Goal: Transaction & Acquisition: Book appointment/travel/reservation

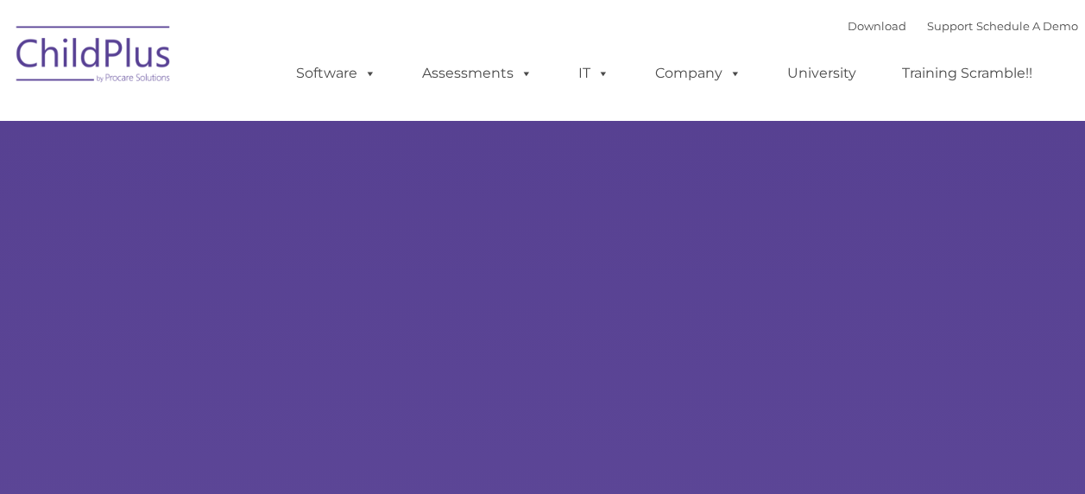
type input ""
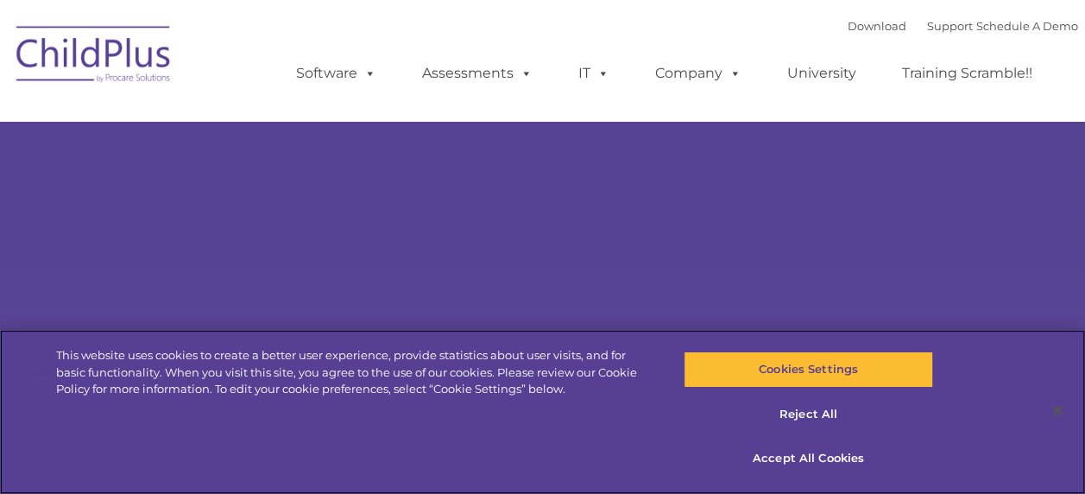
select select "MEDIUM"
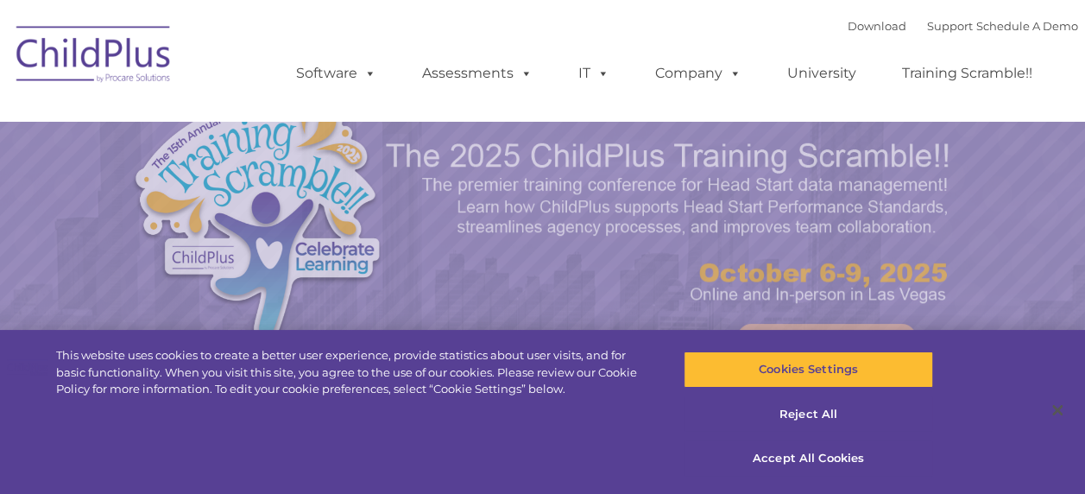
select select "MEDIUM"
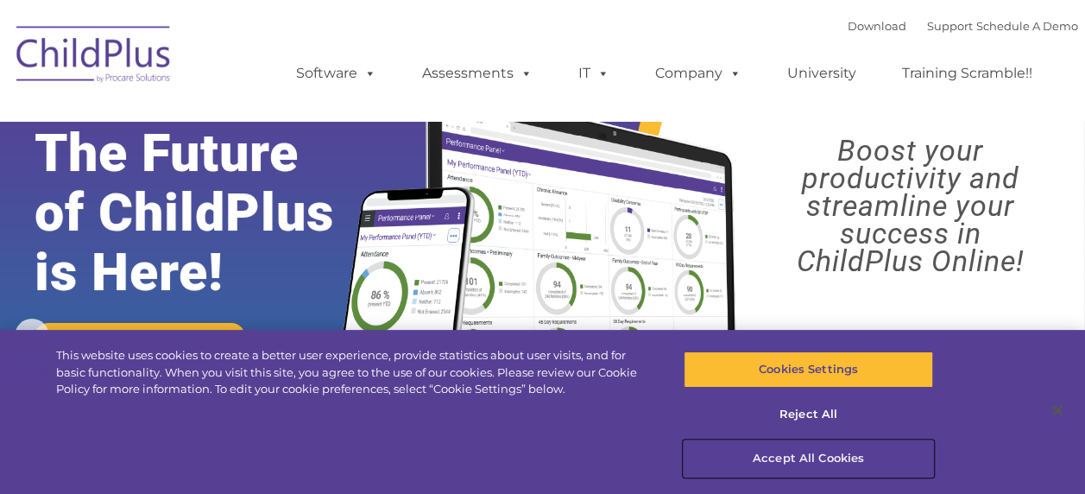
click at [761, 456] on button "Accept All Cookies" at bounding box center [807, 458] width 249 height 36
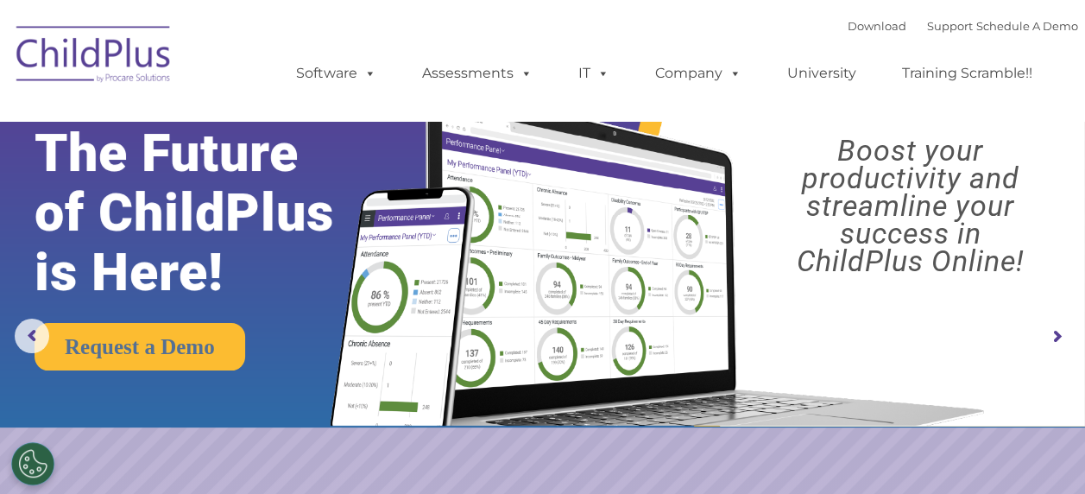
click at [761, 456] on rs-slide "Request a Demo The Future of ChildPlus is Here! Boost your productivity and str…" at bounding box center [542, 336] width 1085 height 673
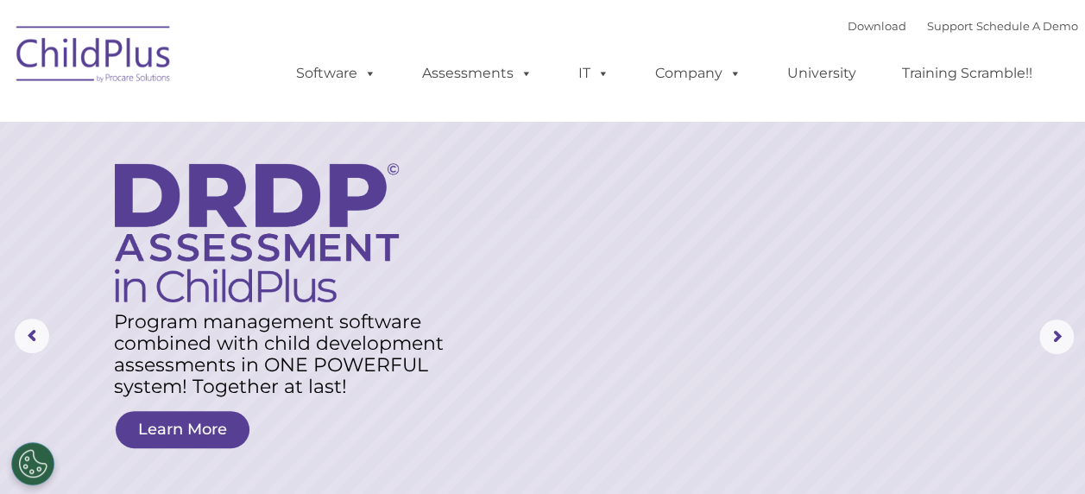
click at [1065, 398] on rs-layer at bounding box center [542, 336] width 1085 height 673
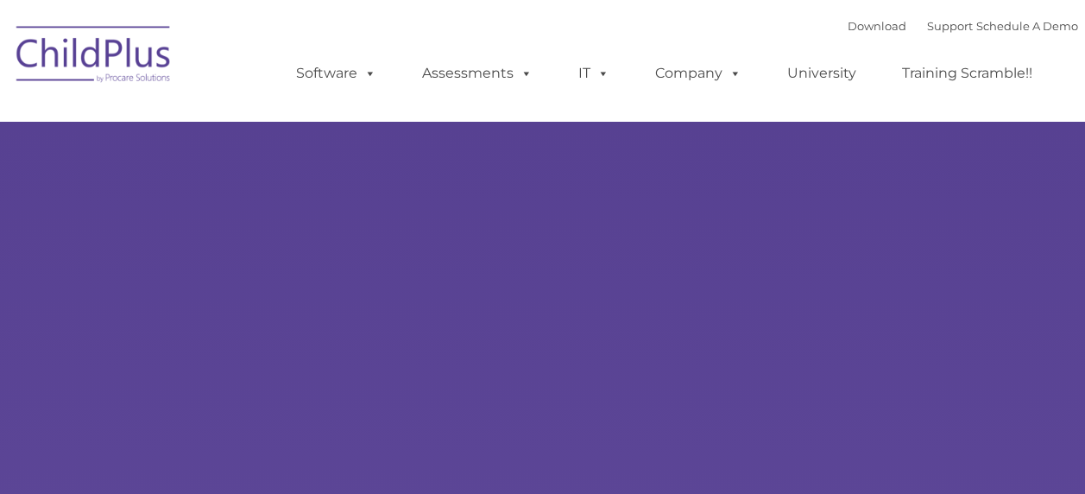
type input ""
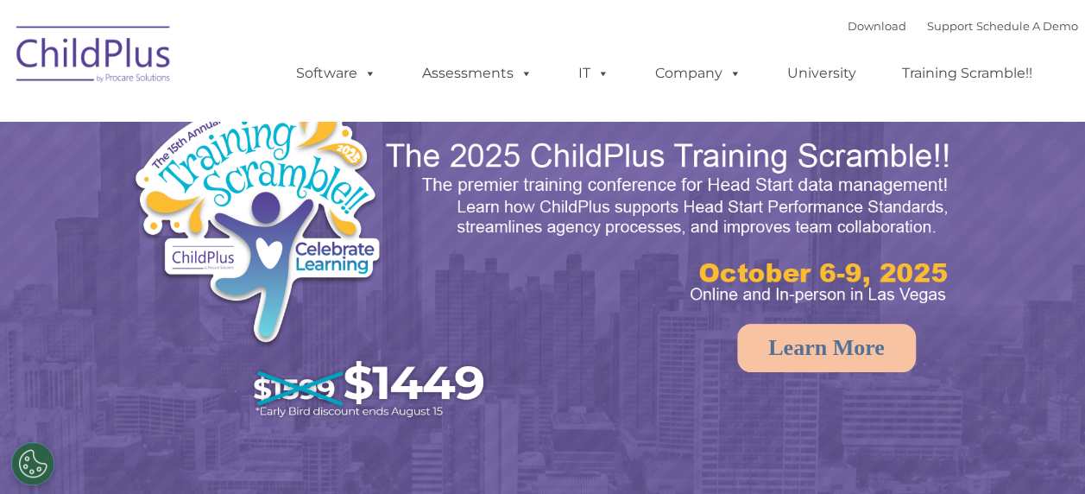
select select "MEDIUM"
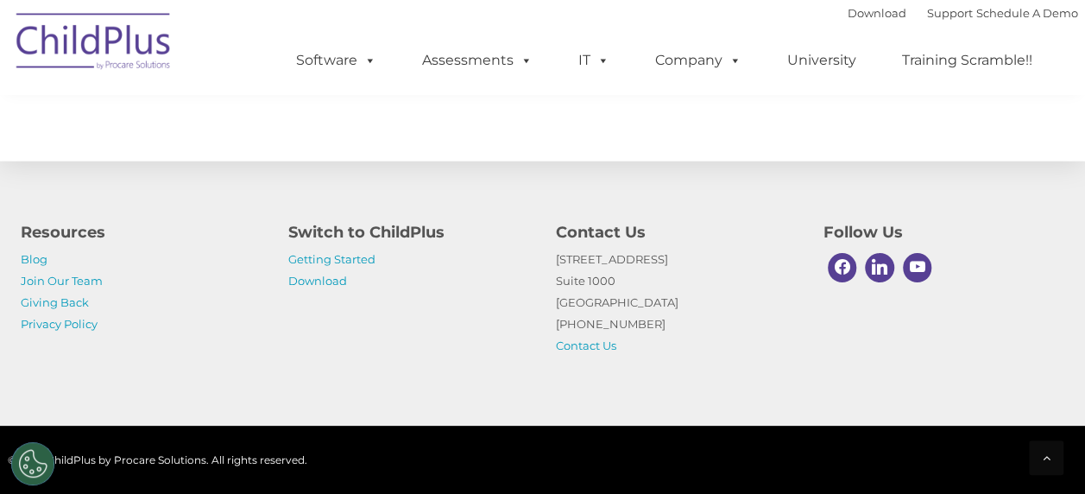
scroll to position [2154, 0]
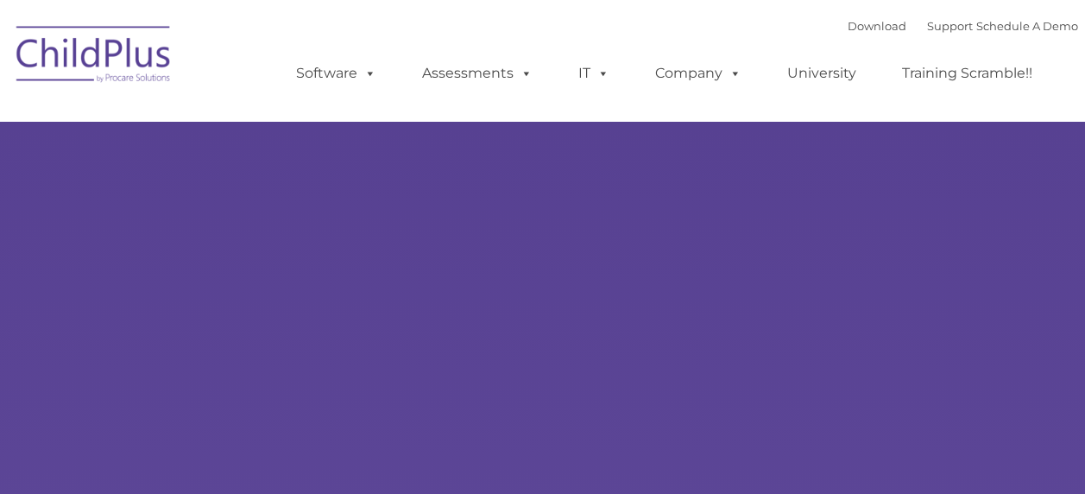
type input ""
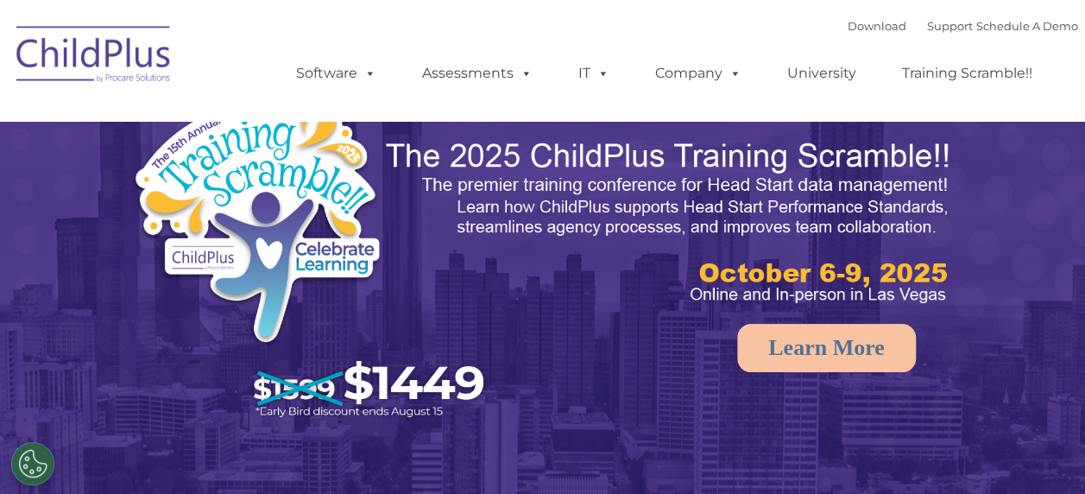
select select "MEDIUM"
